Goal: Task Accomplishment & Management: Complete application form

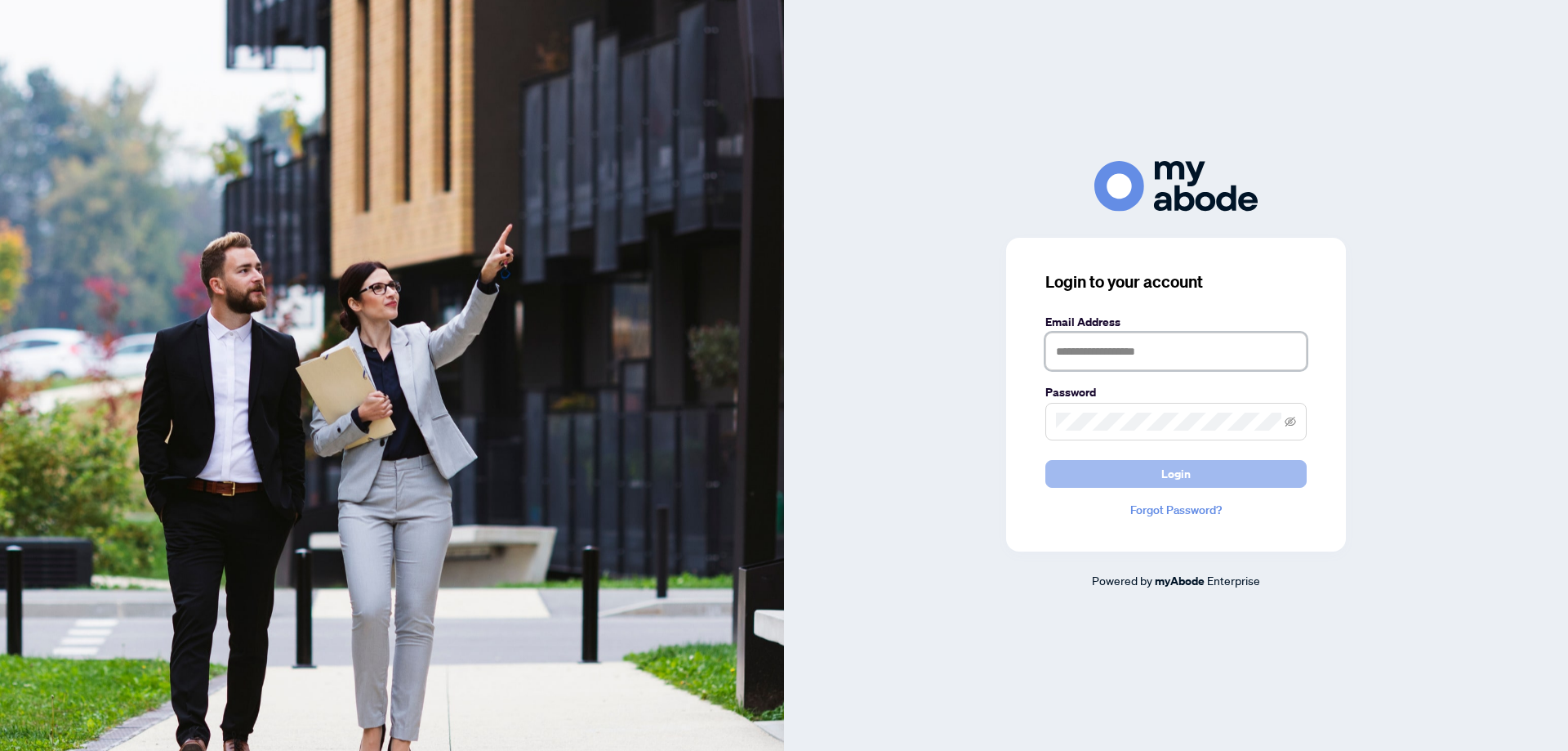
type input "**********"
click at [1165, 468] on span "Login" at bounding box center [1175, 474] width 29 height 26
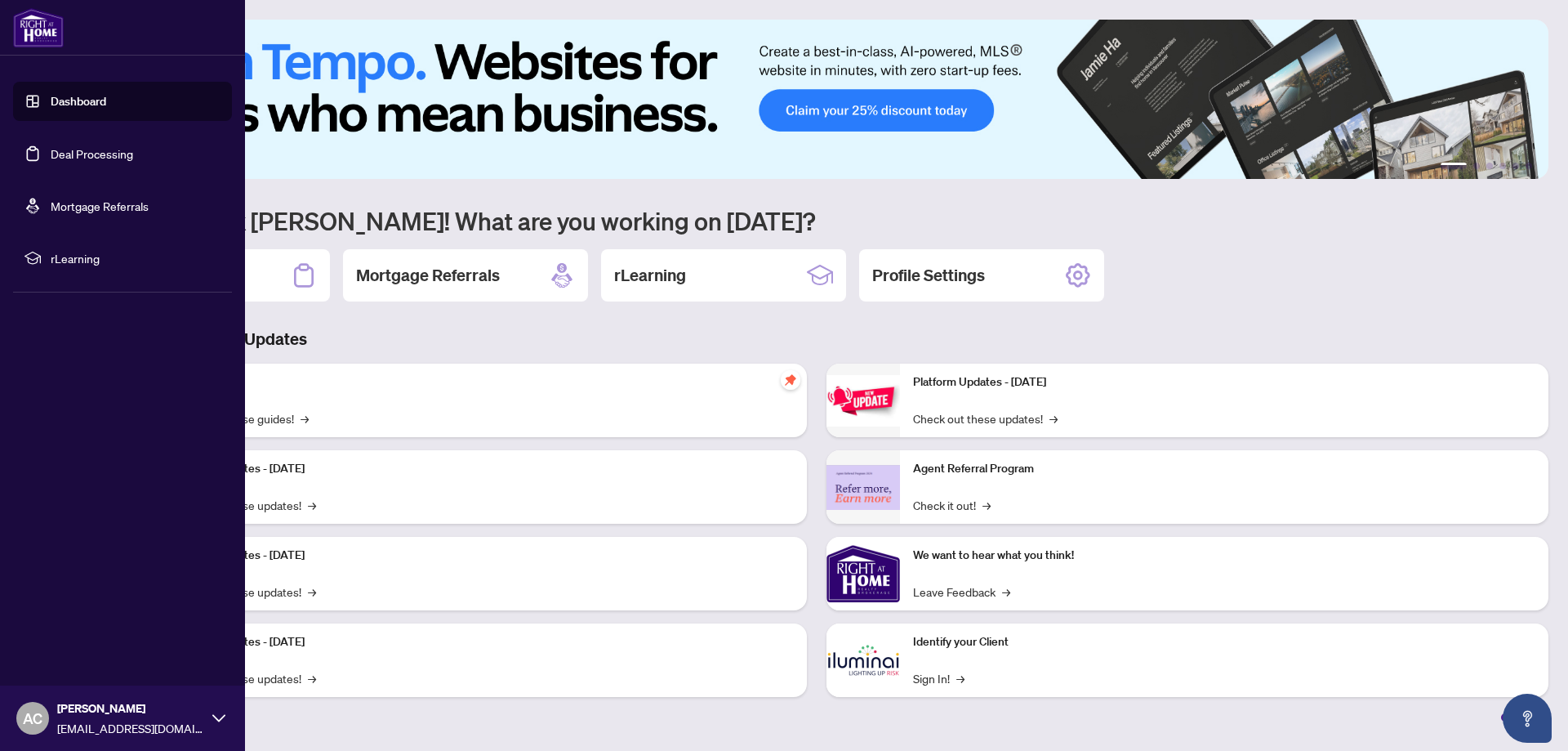
click at [60, 149] on link "Deal Processing" at bounding box center [92, 154] width 83 height 15
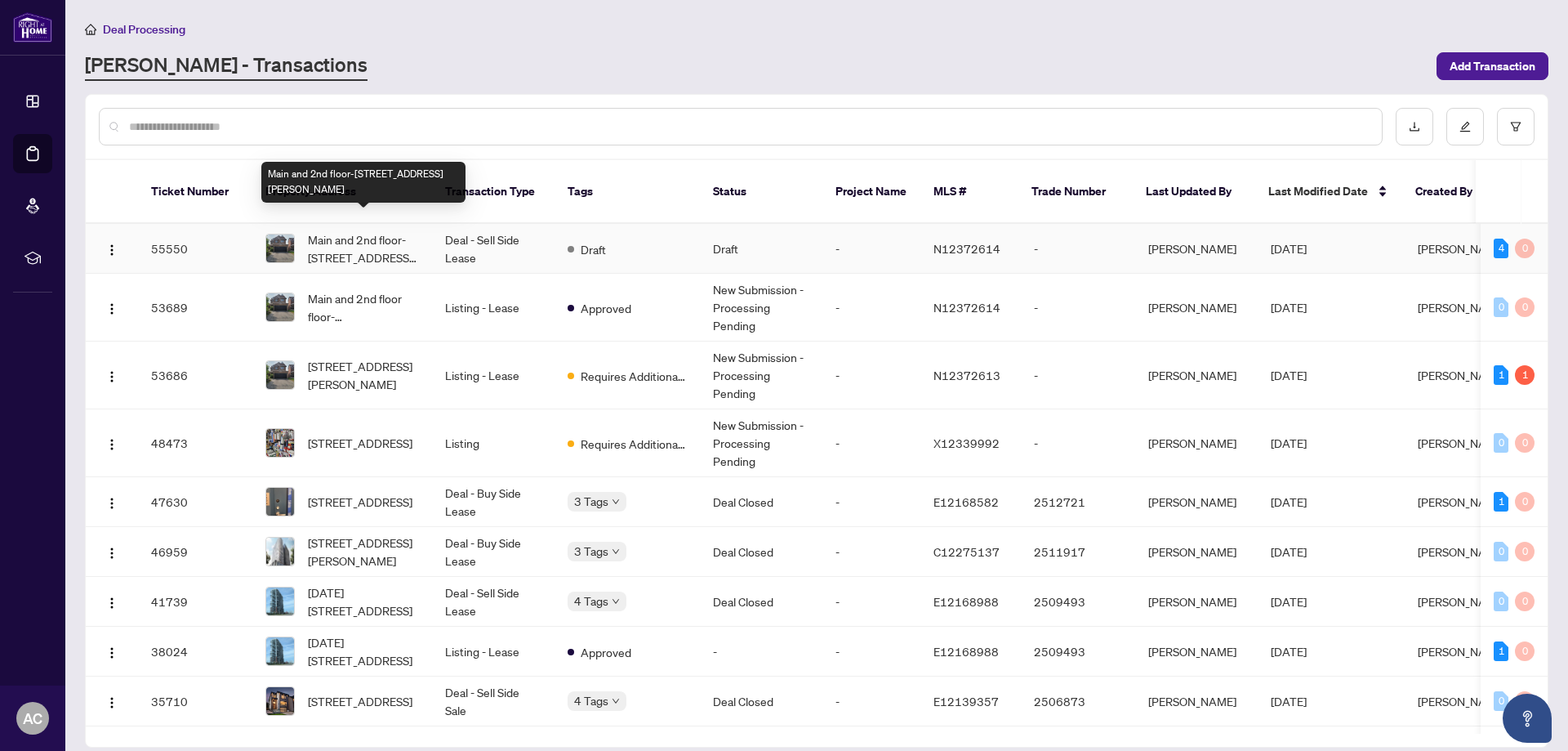
click at [363, 233] on span "Main and 2nd floor-212 Hoover Park Dr, Whitchurch-Stouffville, Ontario L4A 1L1,…" at bounding box center [363, 248] width 111 height 36
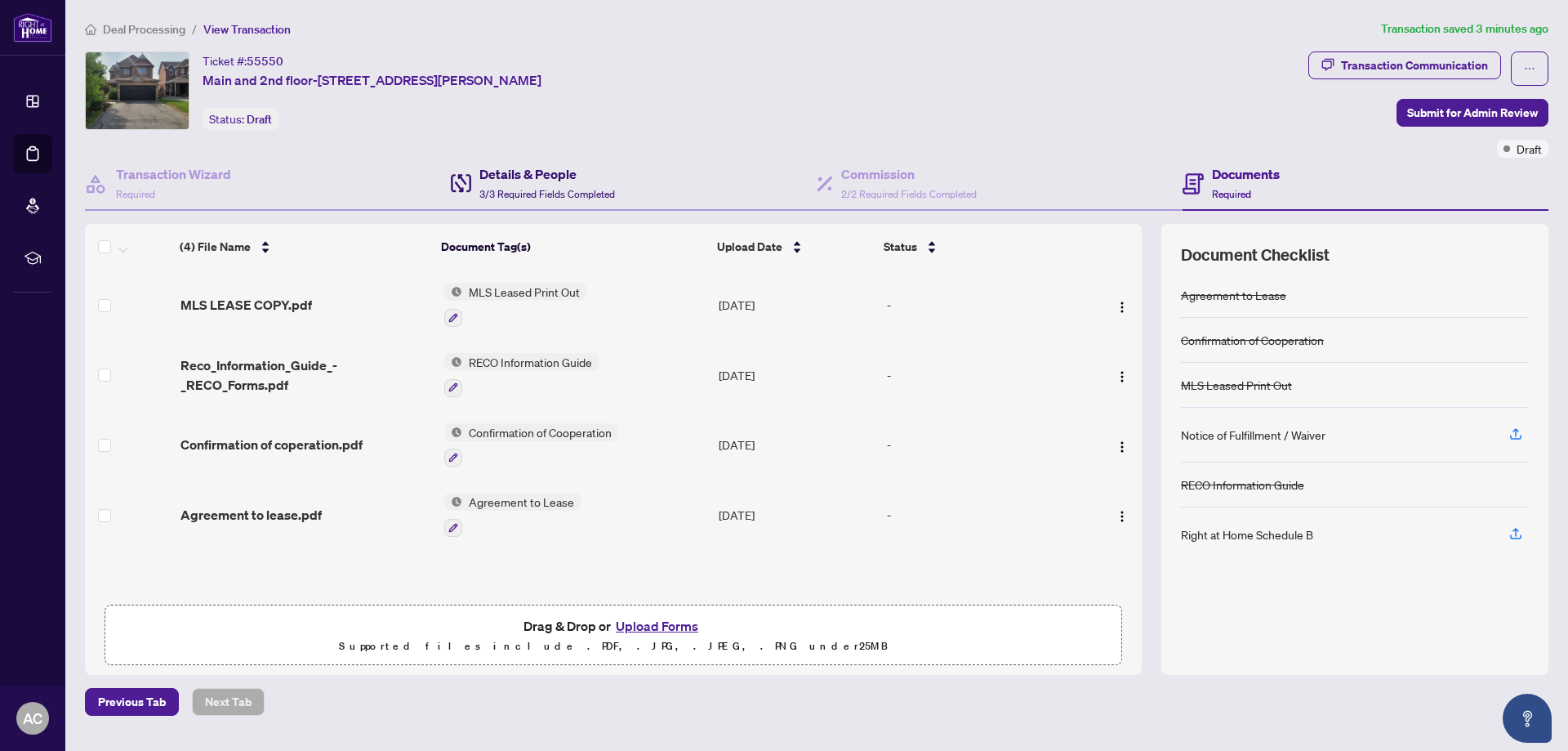
click at [507, 176] on h4 "Details & People" at bounding box center [547, 174] width 135 height 20
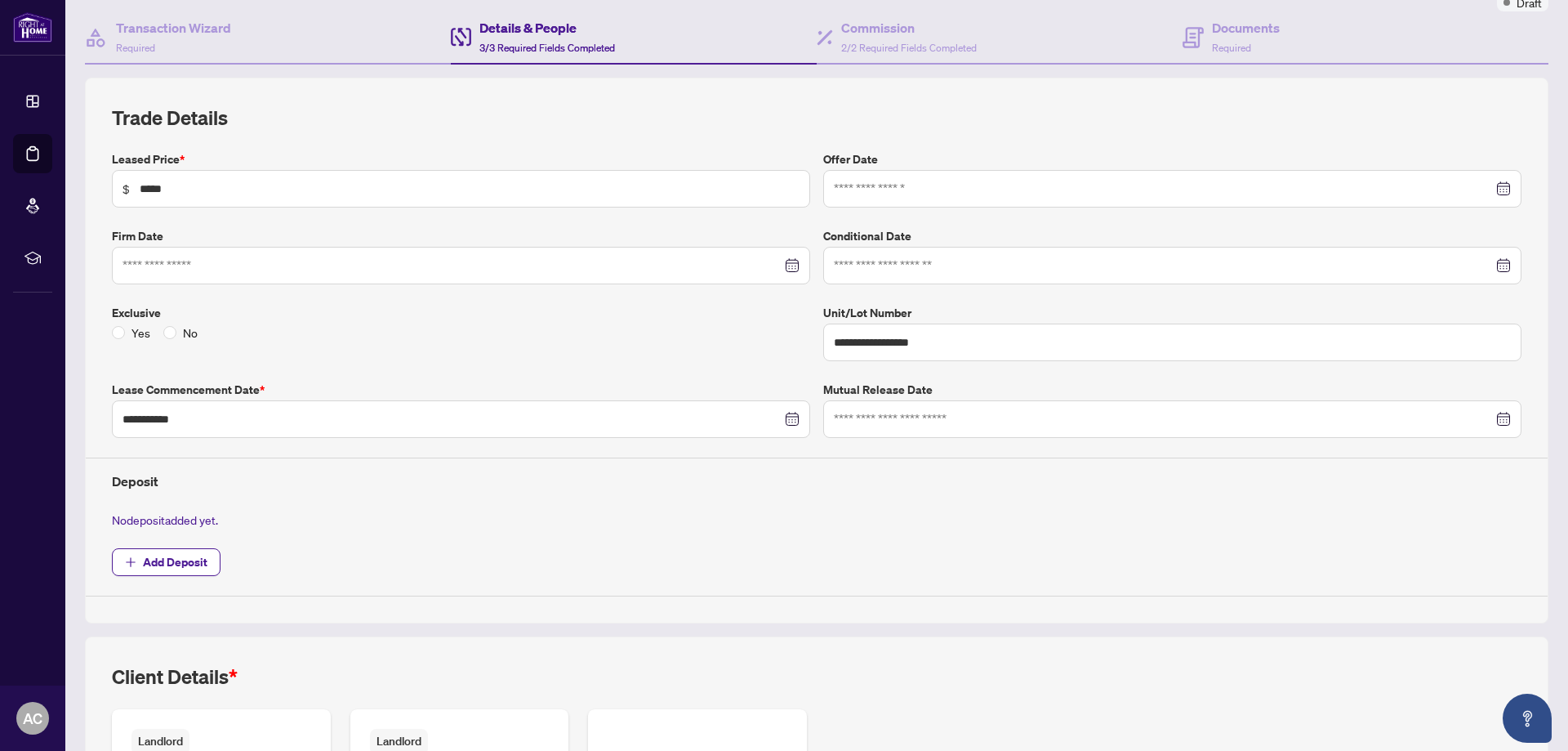
scroll to position [163, 0]
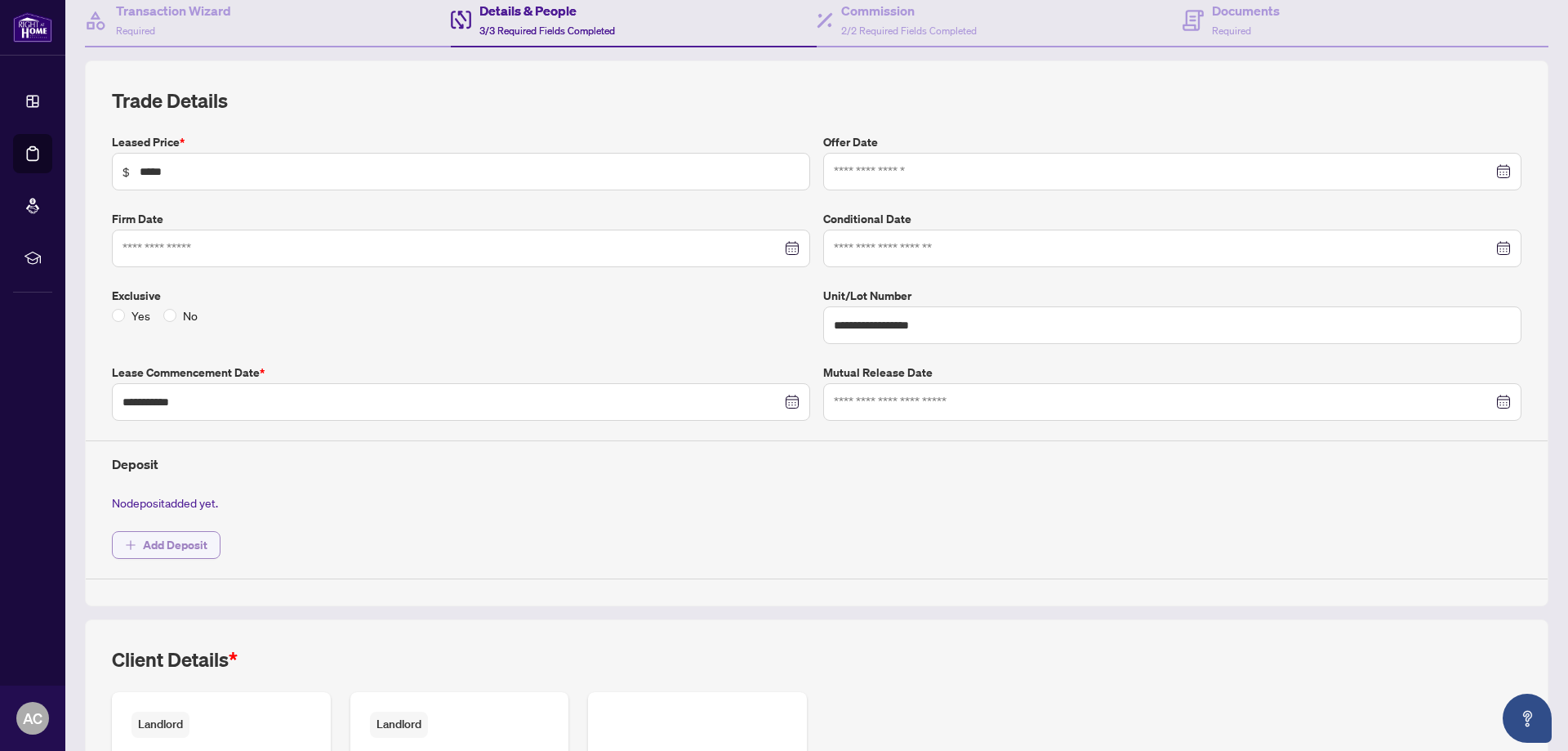
click at [164, 536] on span "Add Deposit" at bounding box center [175, 544] width 65 height 26
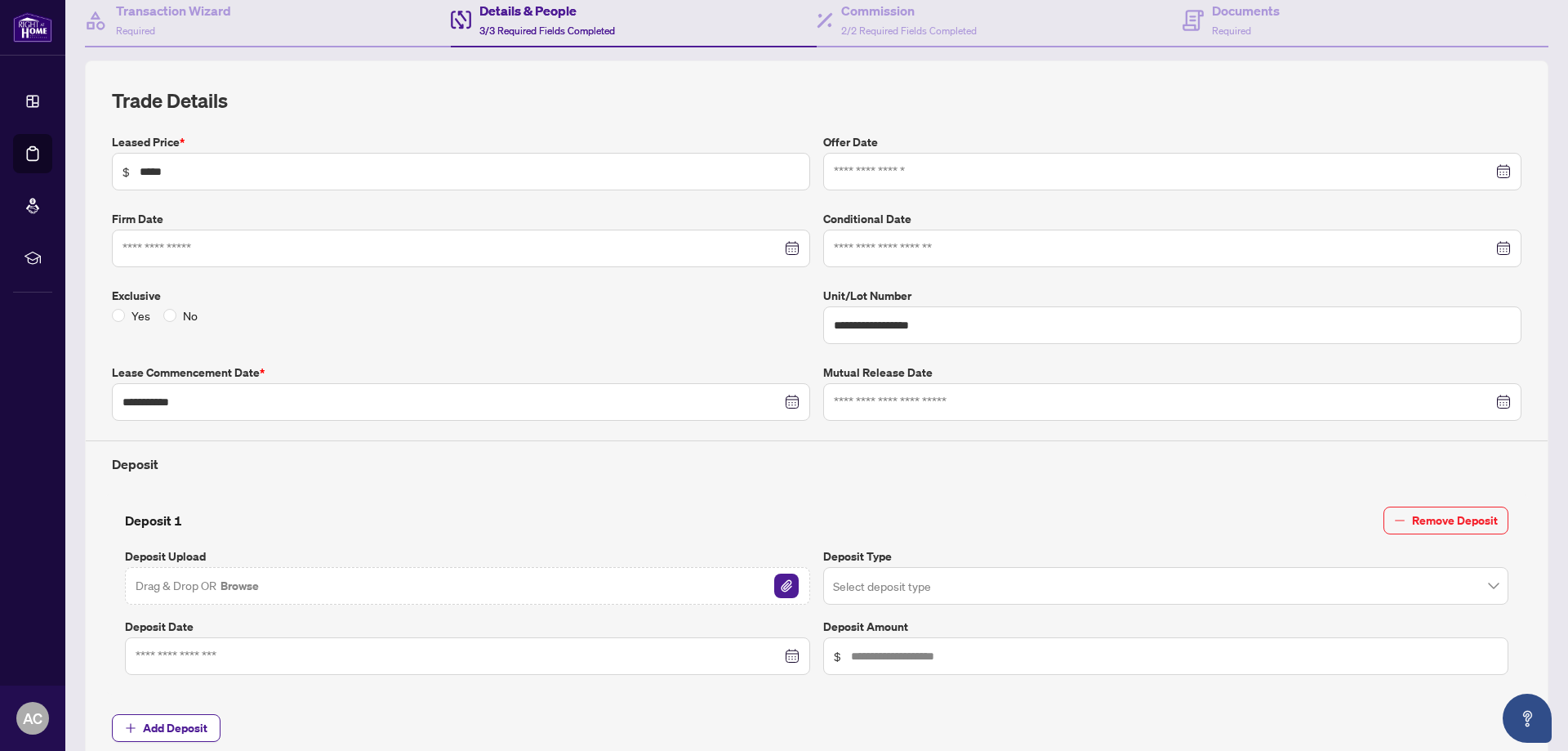
click at [841, 586] on input "search" at bounding box center [1159, 588] width 651 height 36
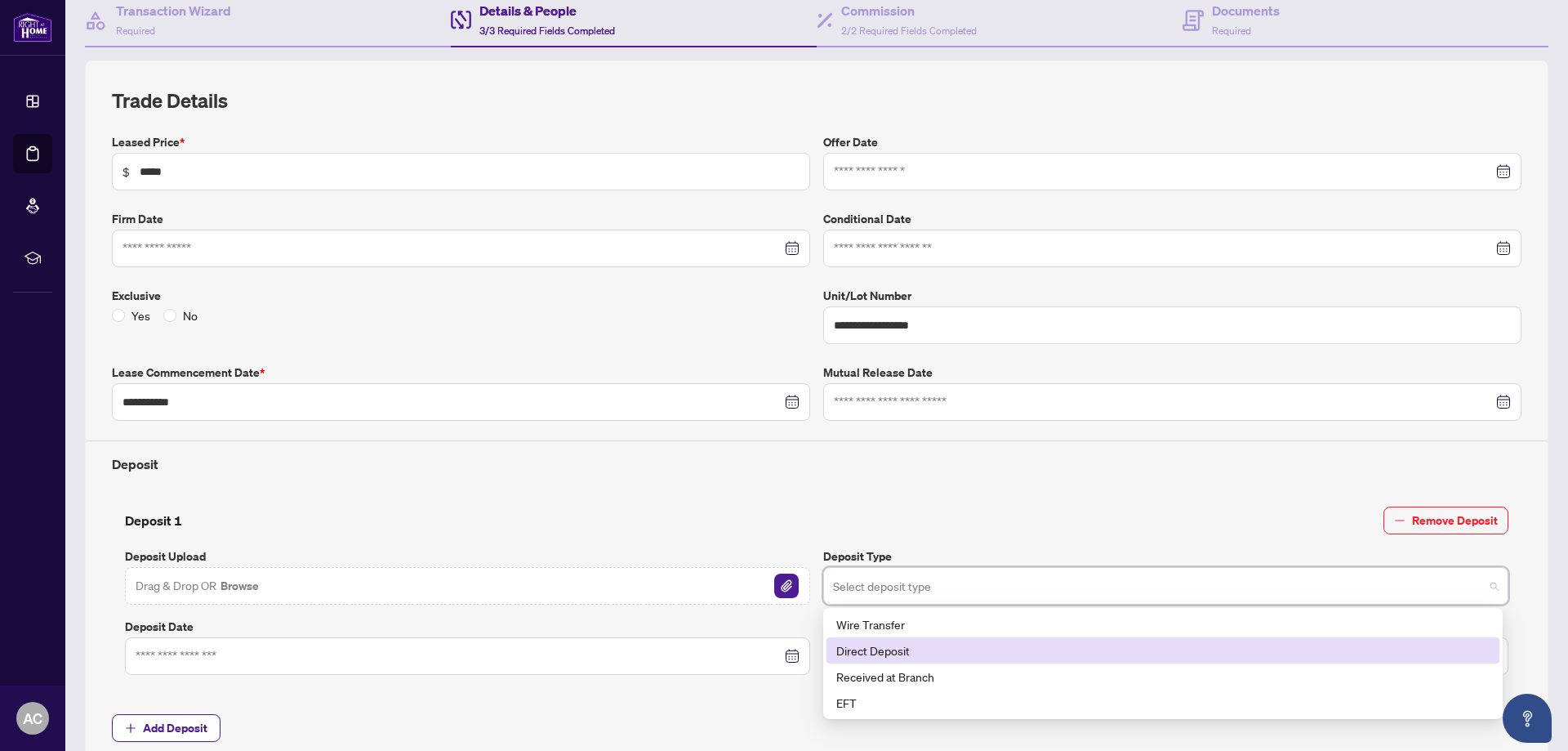
click at [854, 645] on div "Direct Deposit" at bounding box center [1163, 650] width 653 height 18
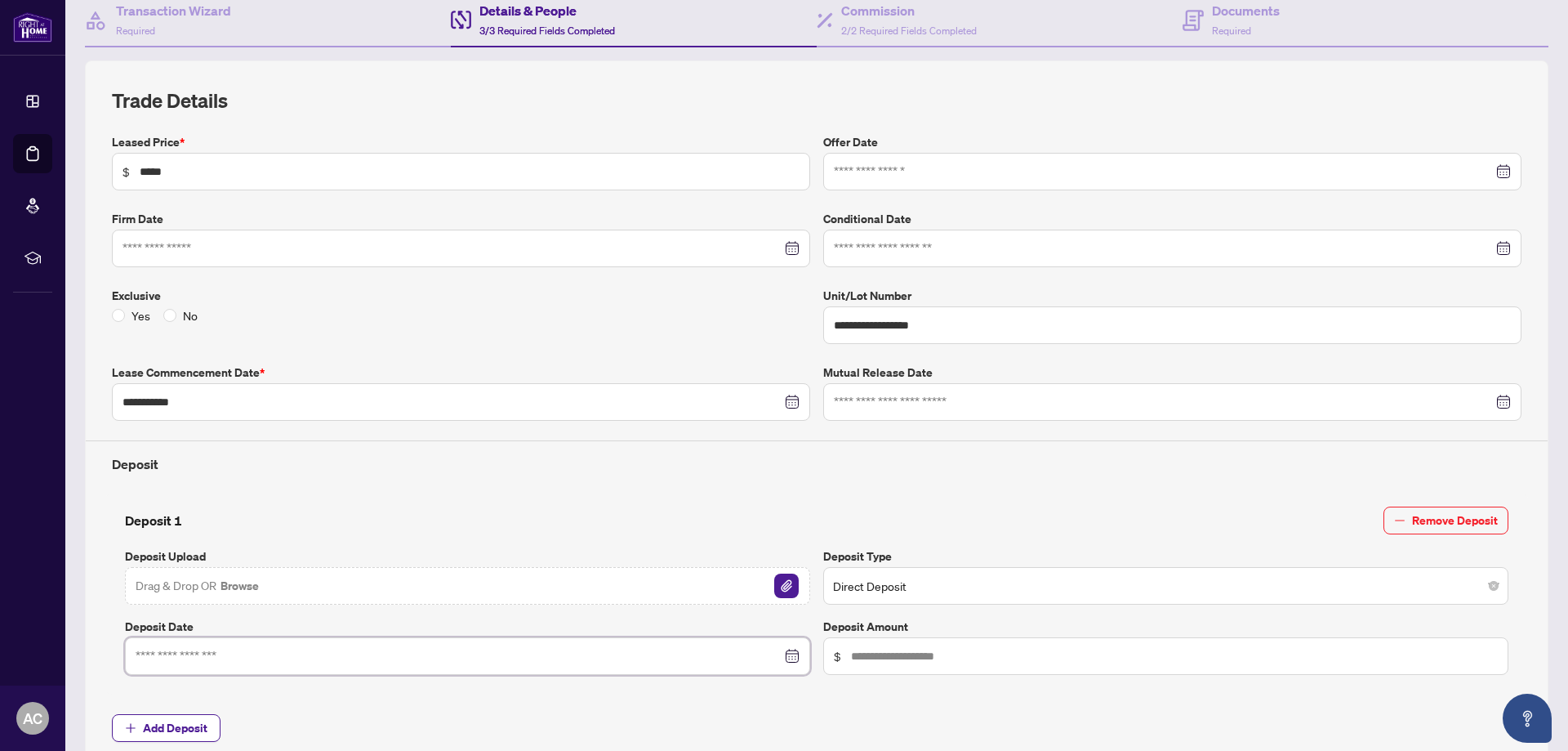
click at [208, 657] on input at bounding box center [458, 655] width 646 height 18
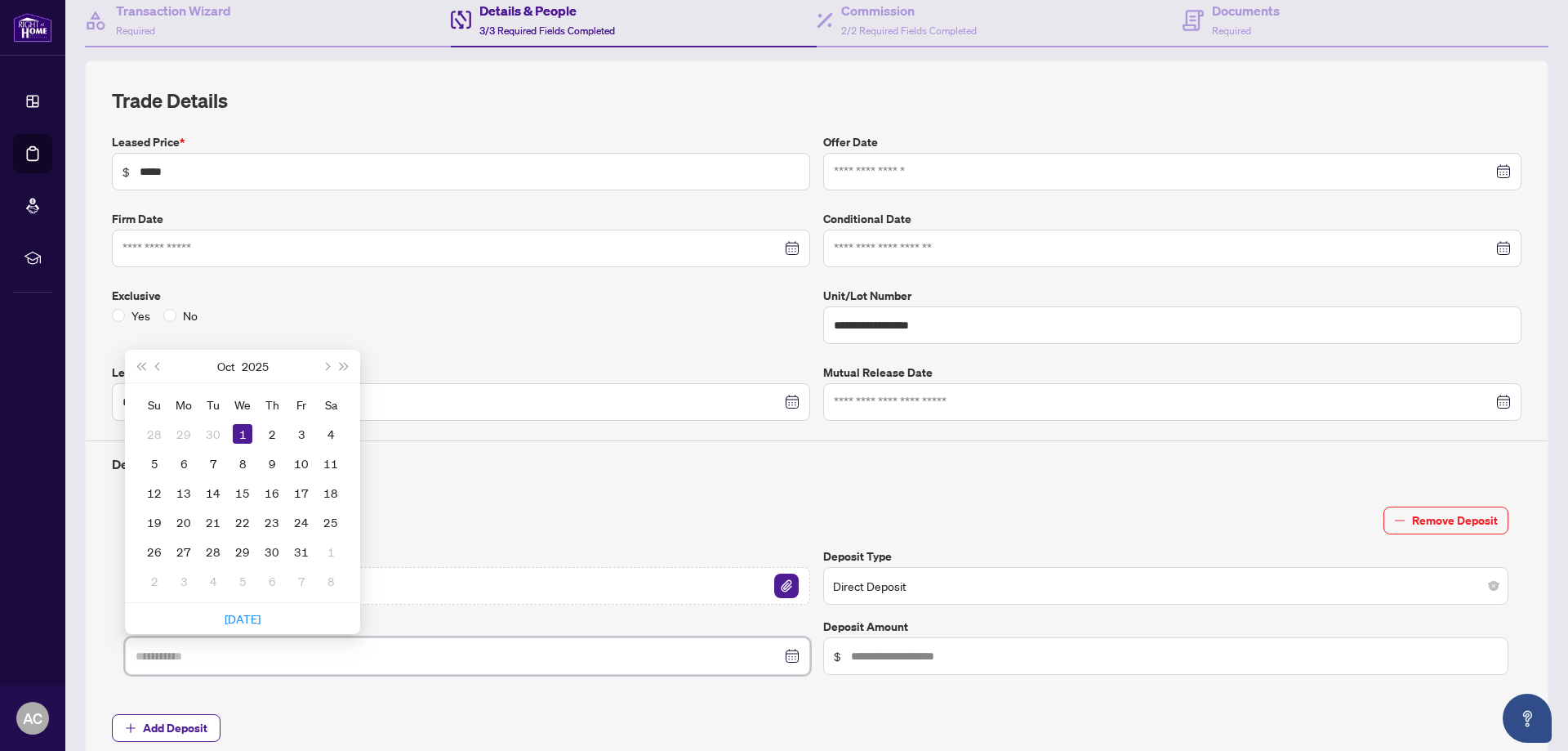
type input "**********"
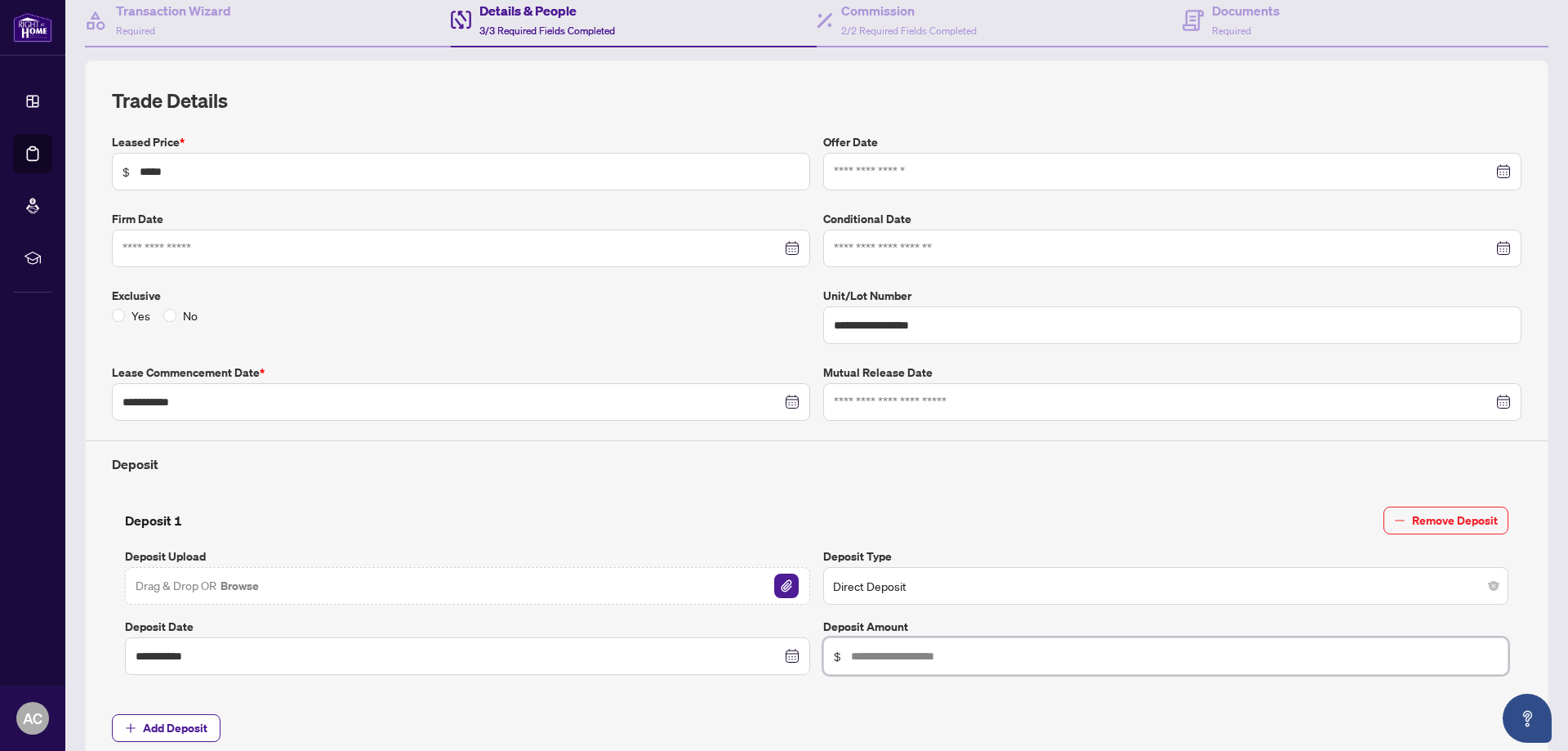
click at [851, 653] on input "text" at bounding box center [1174, 655] width 647 height 18
type input "*****"
click at [774, 575] on img "button" at bounding box center [786, 586] width 24 height 24
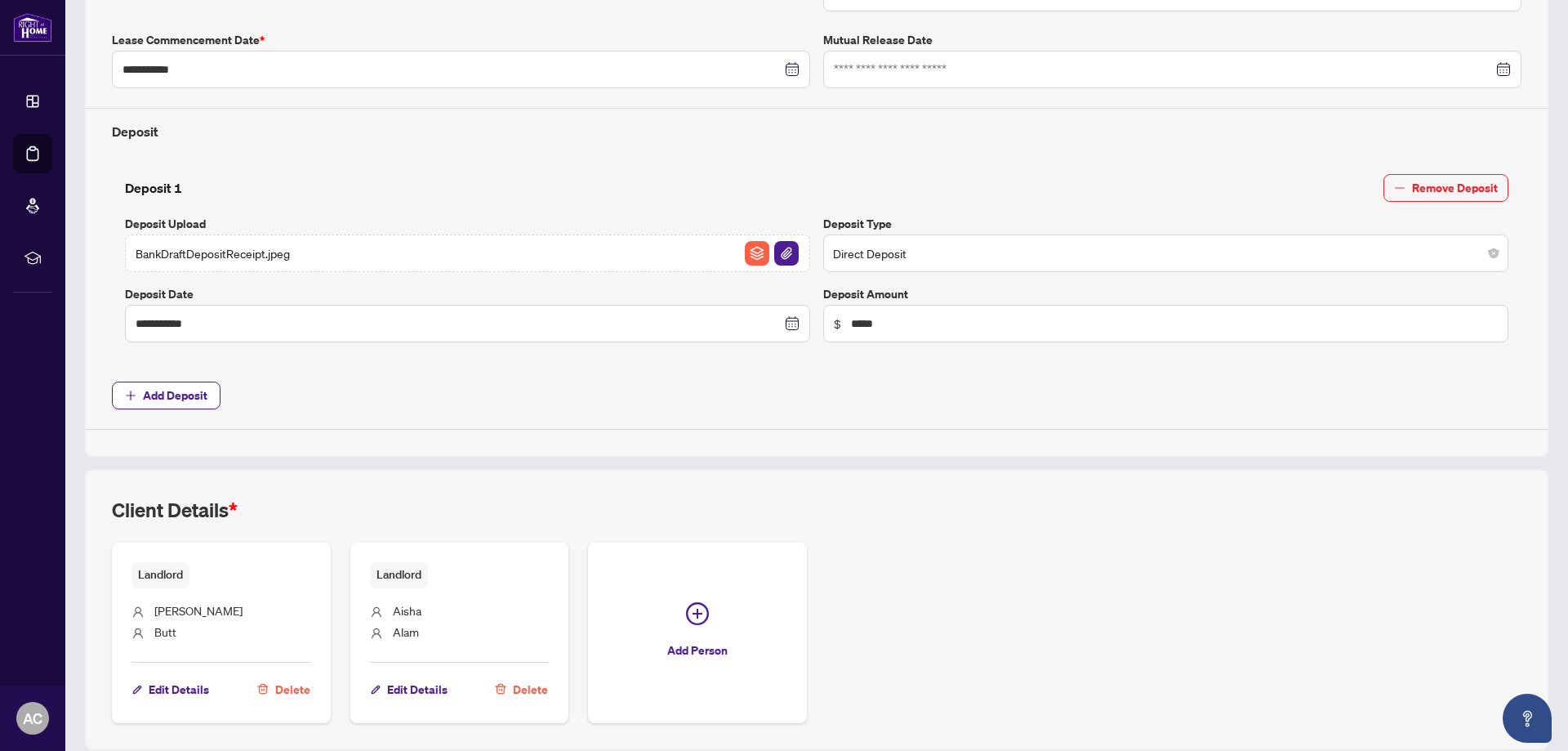
scroll to position [555, 0]
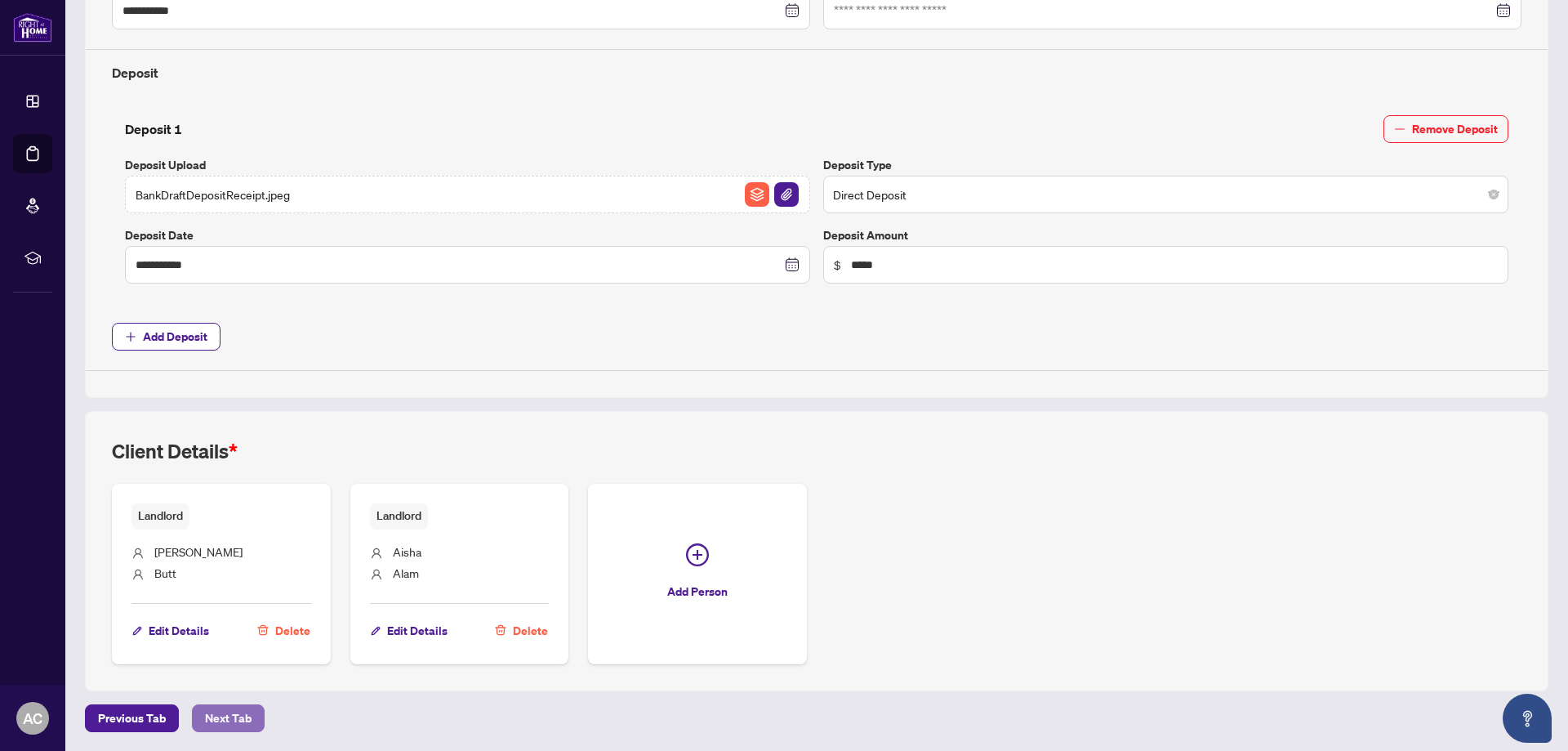
click at [225, 717] on span "Next Tab" at bounding box center [228, 718] width 47 height 26
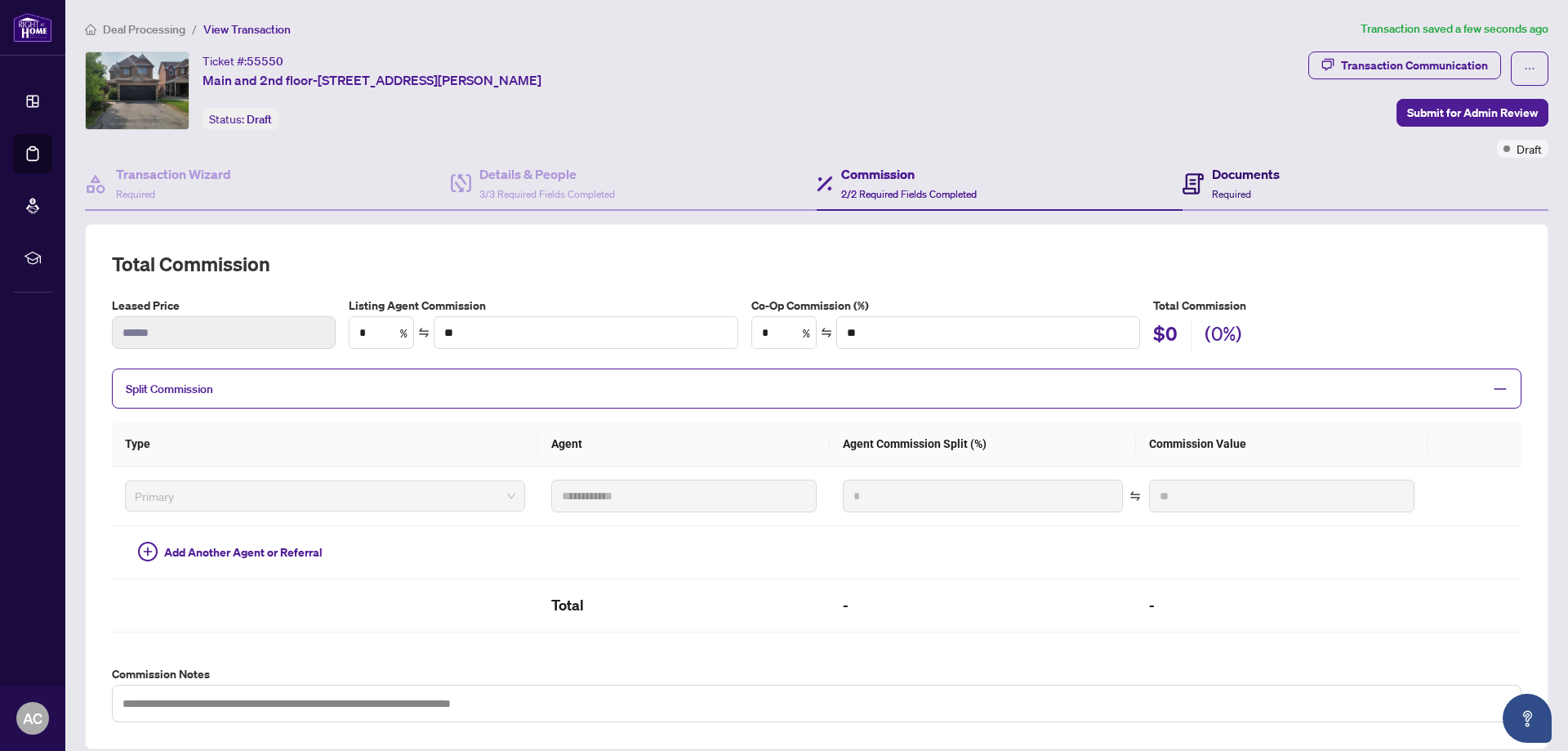
click at [1226, 169] on h4 "Documents" at bounding box center [1245, 174] width 68 height 20
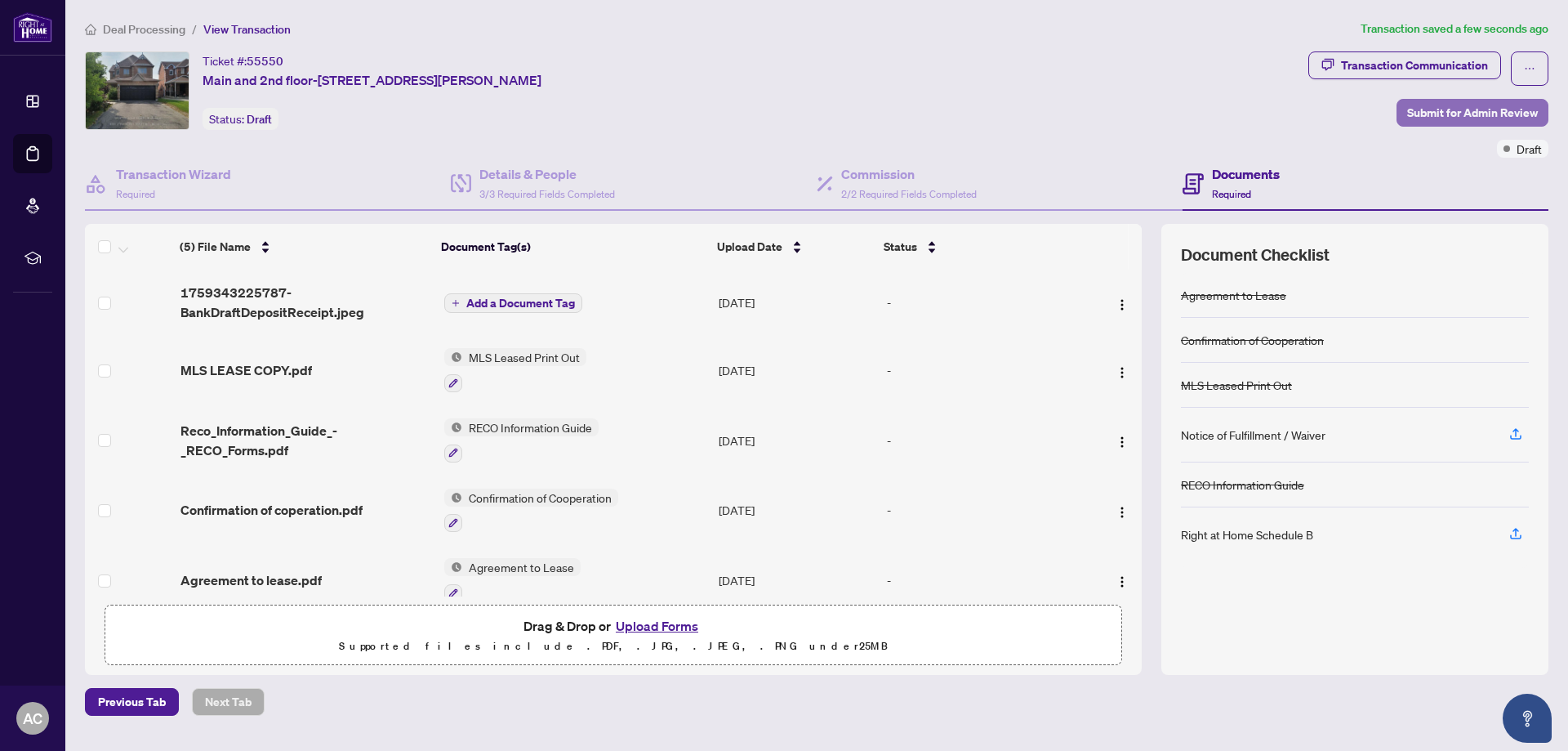
click at [1435, 110] on span "Submit for Admin Review" at bounding box center [1471, 113] width 130 height 26
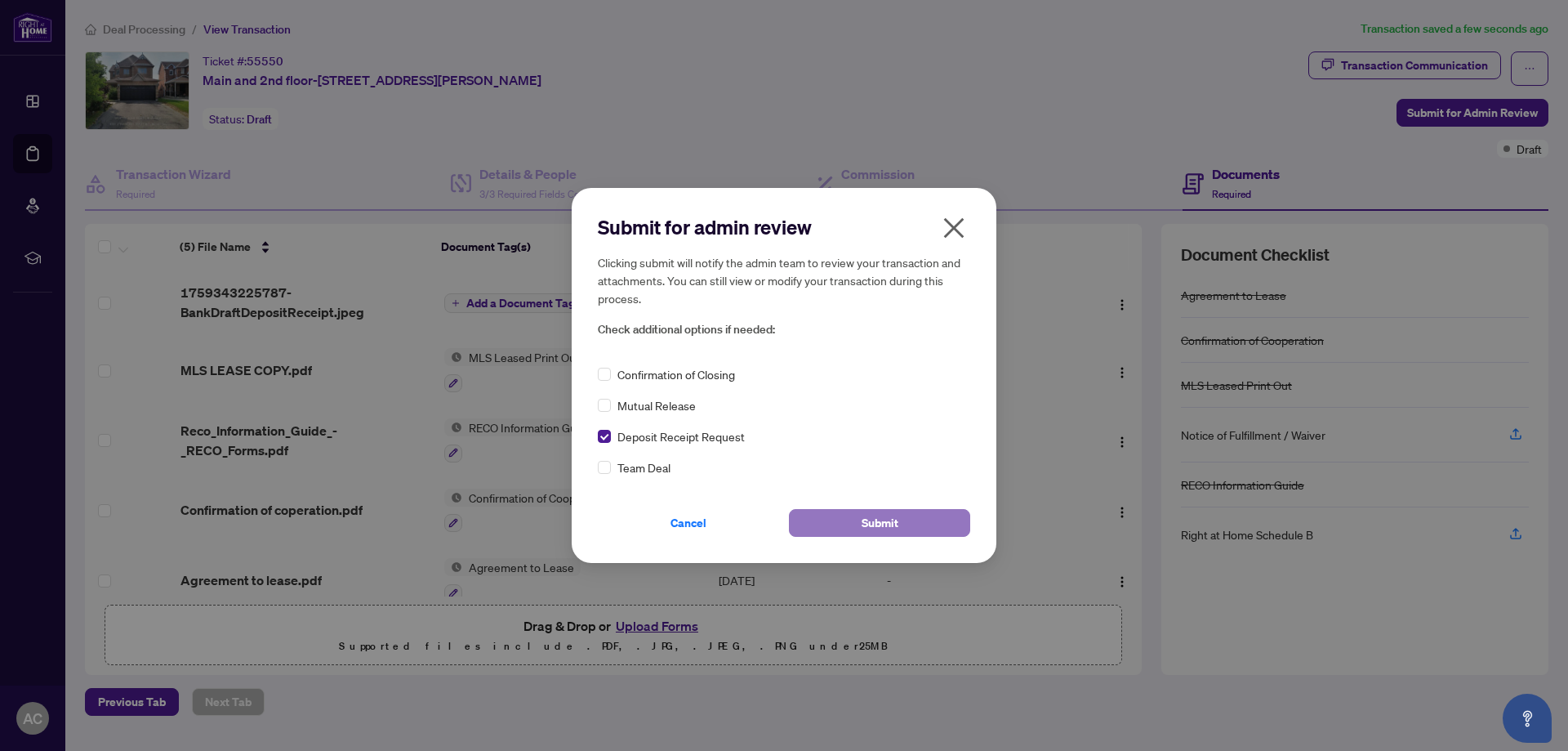
click at [850, 526] on button "Submit" at bounding box center [879, 523] width 181 height 28
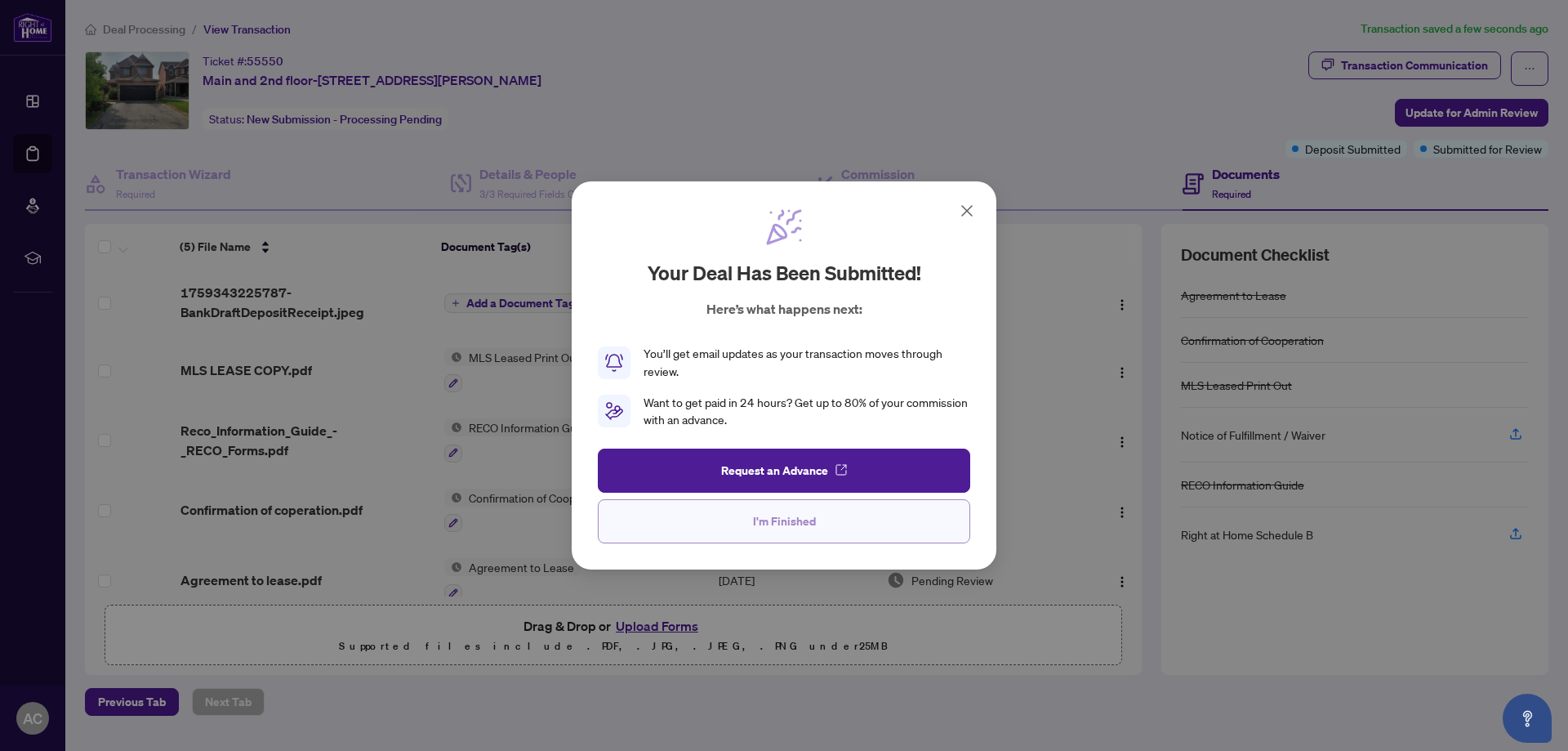
click at [761, 522] on span "I'm Finished" at bounding box center [784, 521] width 63 height 26
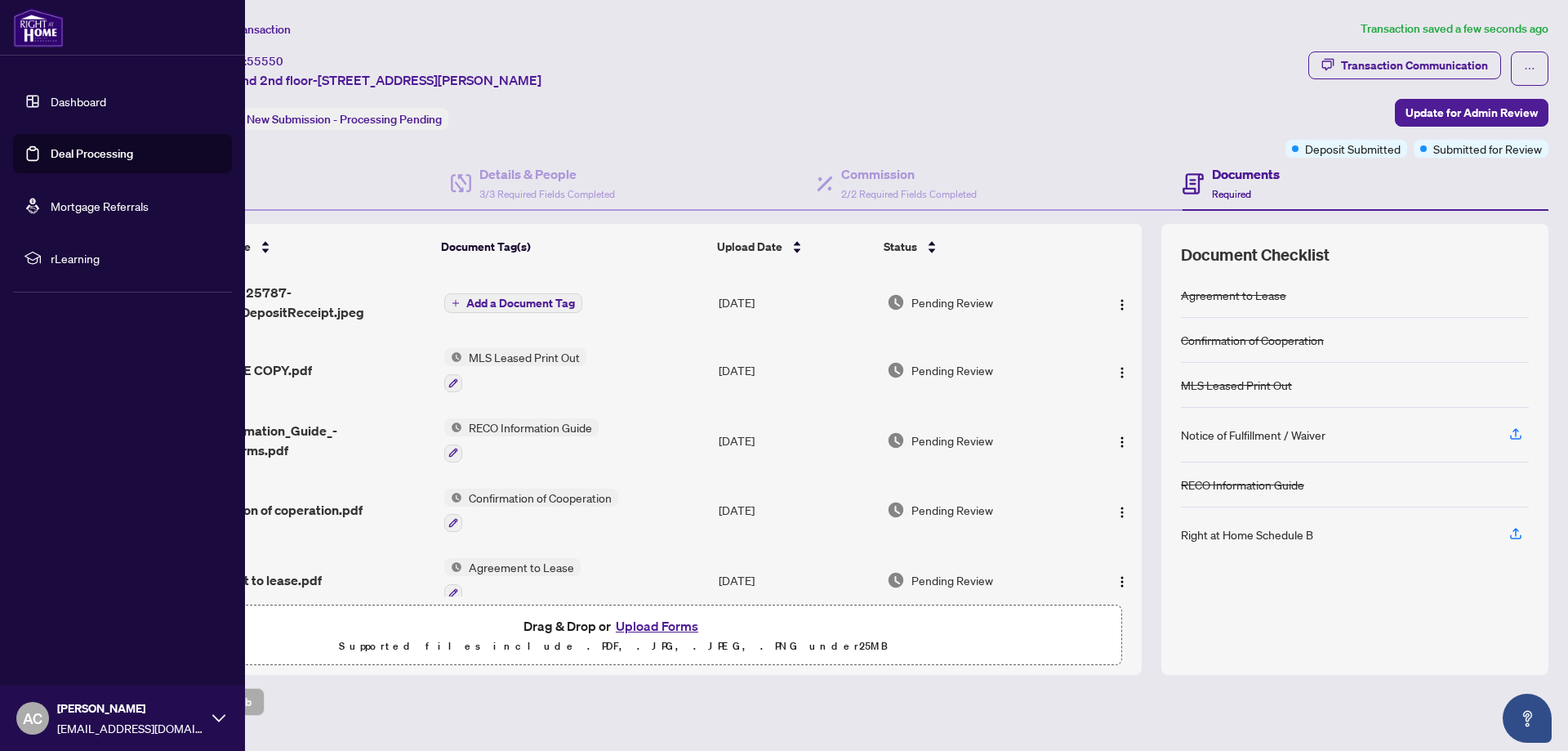
click at [60, 146] on link "Deal Processing" at bounding box center [92, 154] width 83 height 15
